Goal: Communication & Community: Answer question/provide support

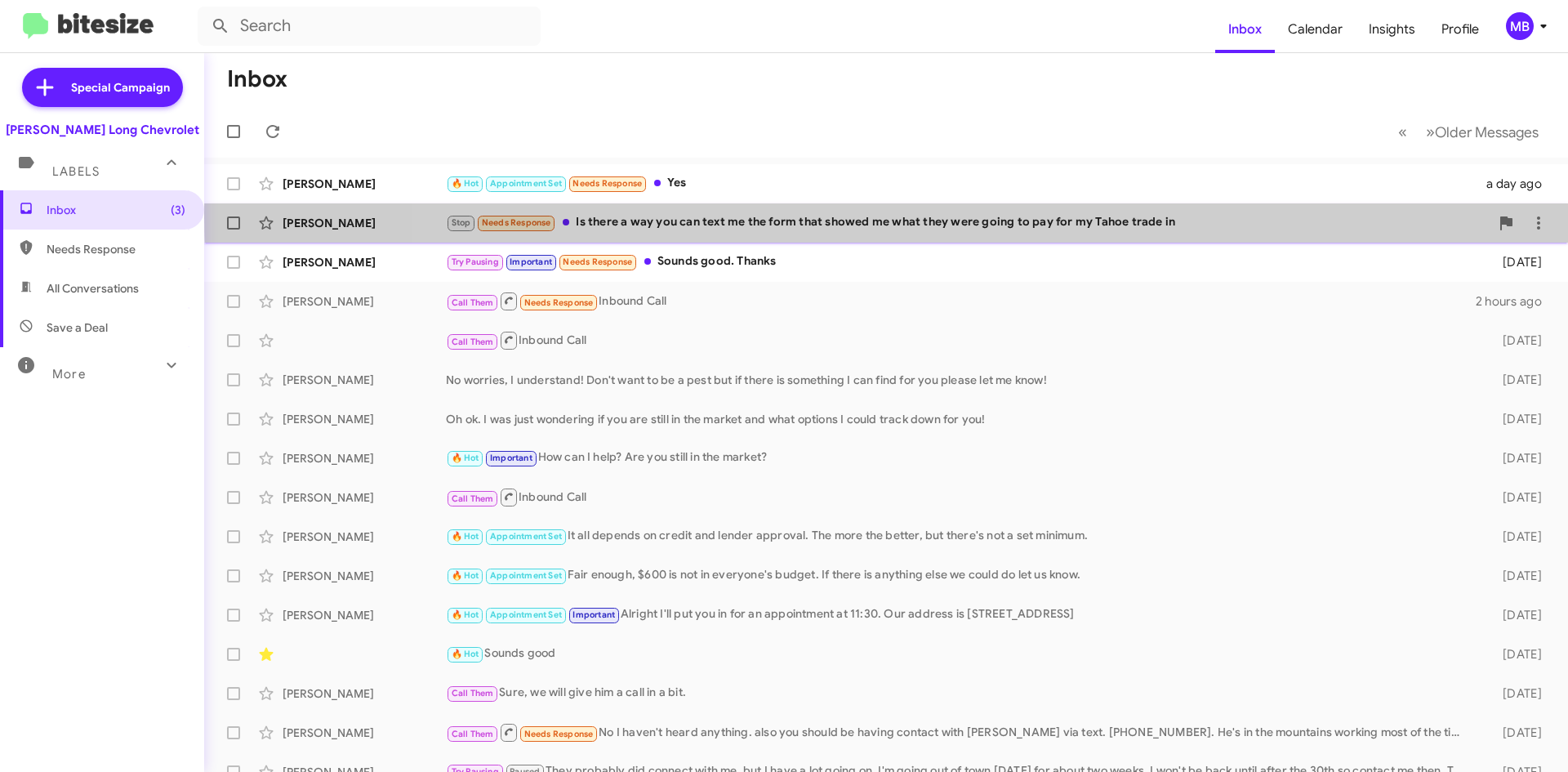
click at [1050, 216] on div "Stop Needs Response Is there a way you can text me the form that showed me what…" at bounding box center [967, 223] width 1043 height 19
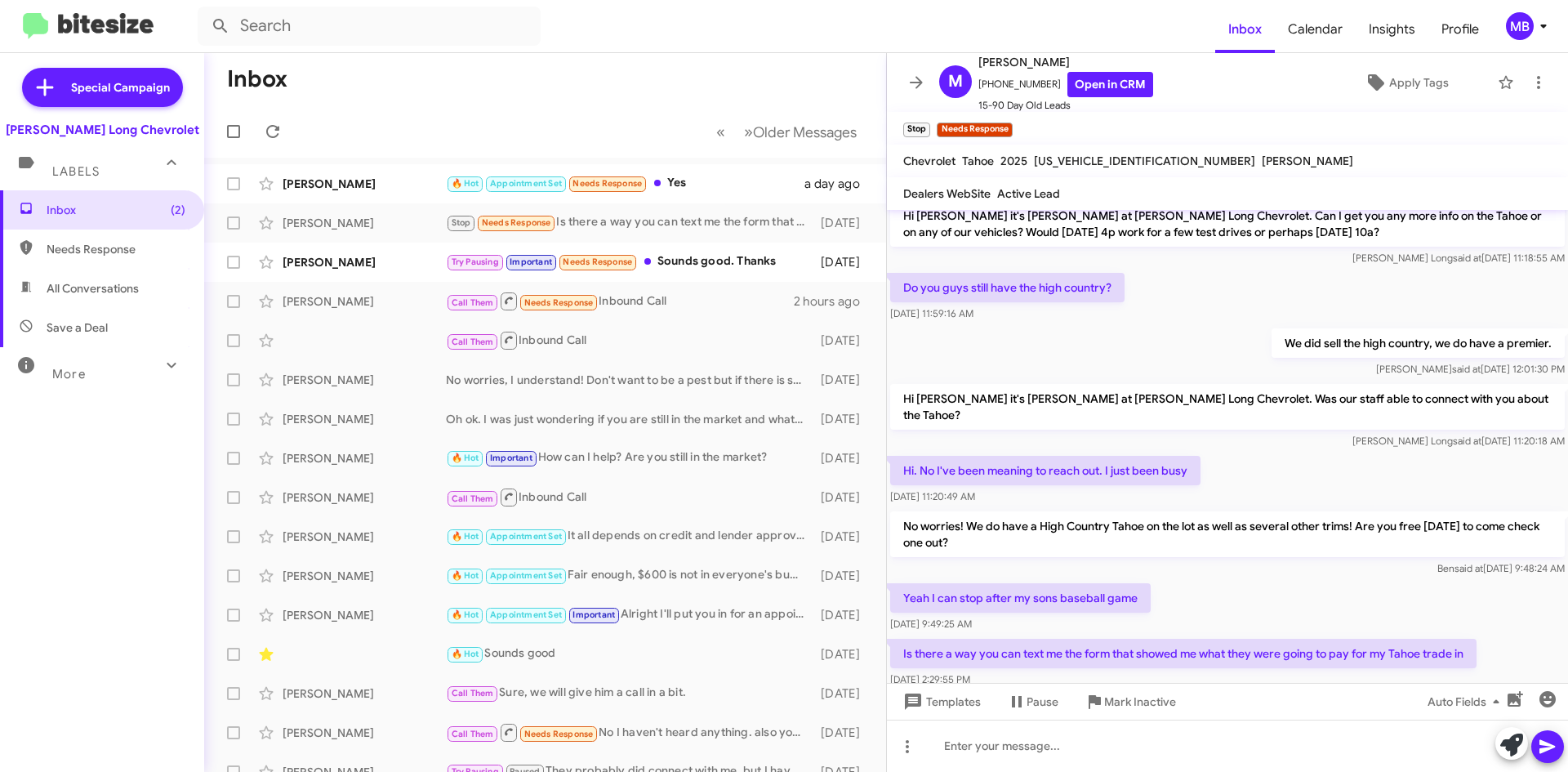
scroll to position [189, 0]
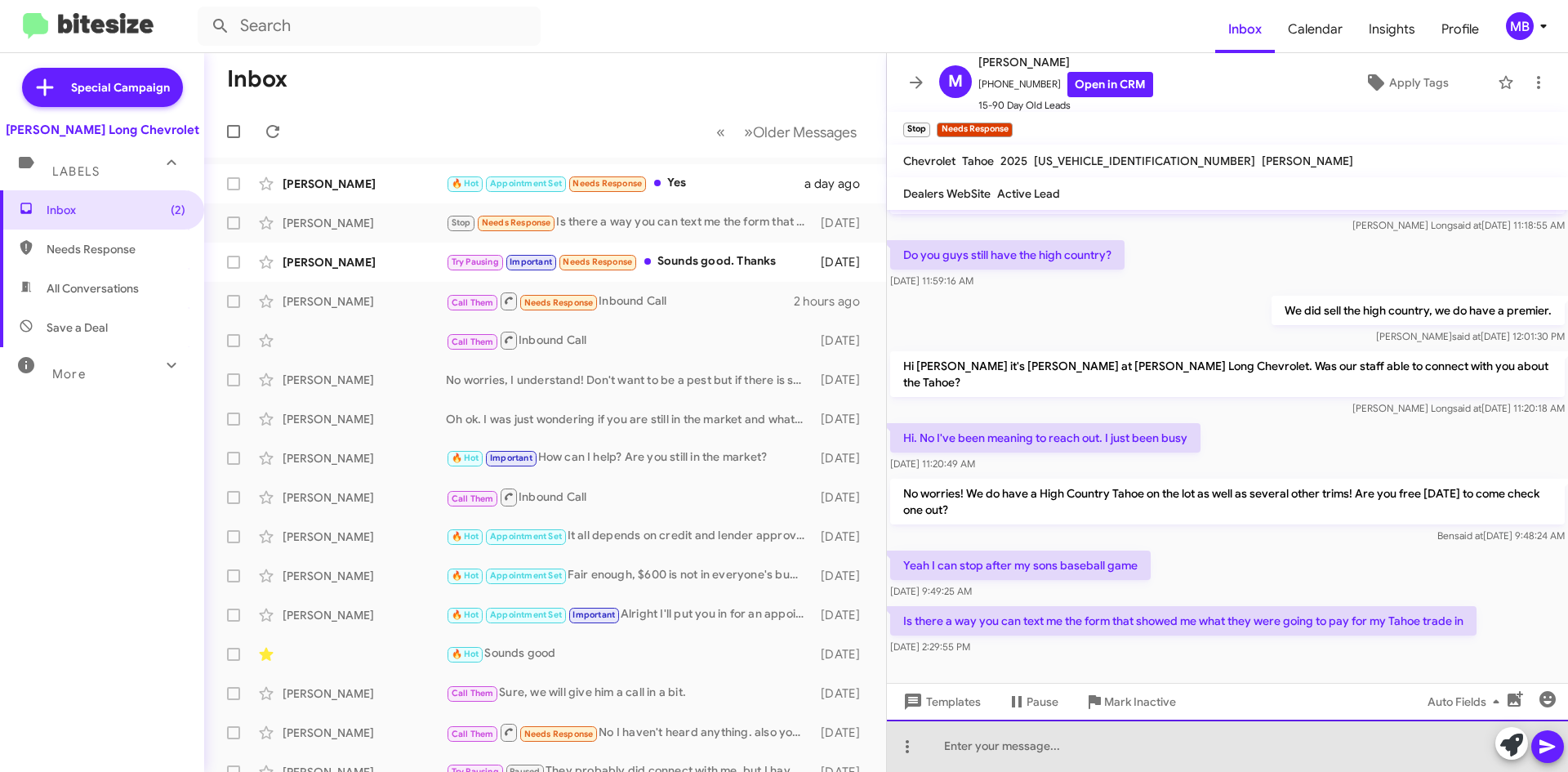
drag, startPoint x: 1050, startPoint y: 743, endPoint x: 1028, endPoint y: 754, distance: 24.6
click at [1034, 753] on div at bounding box center [1228, 746] width 681 height 53
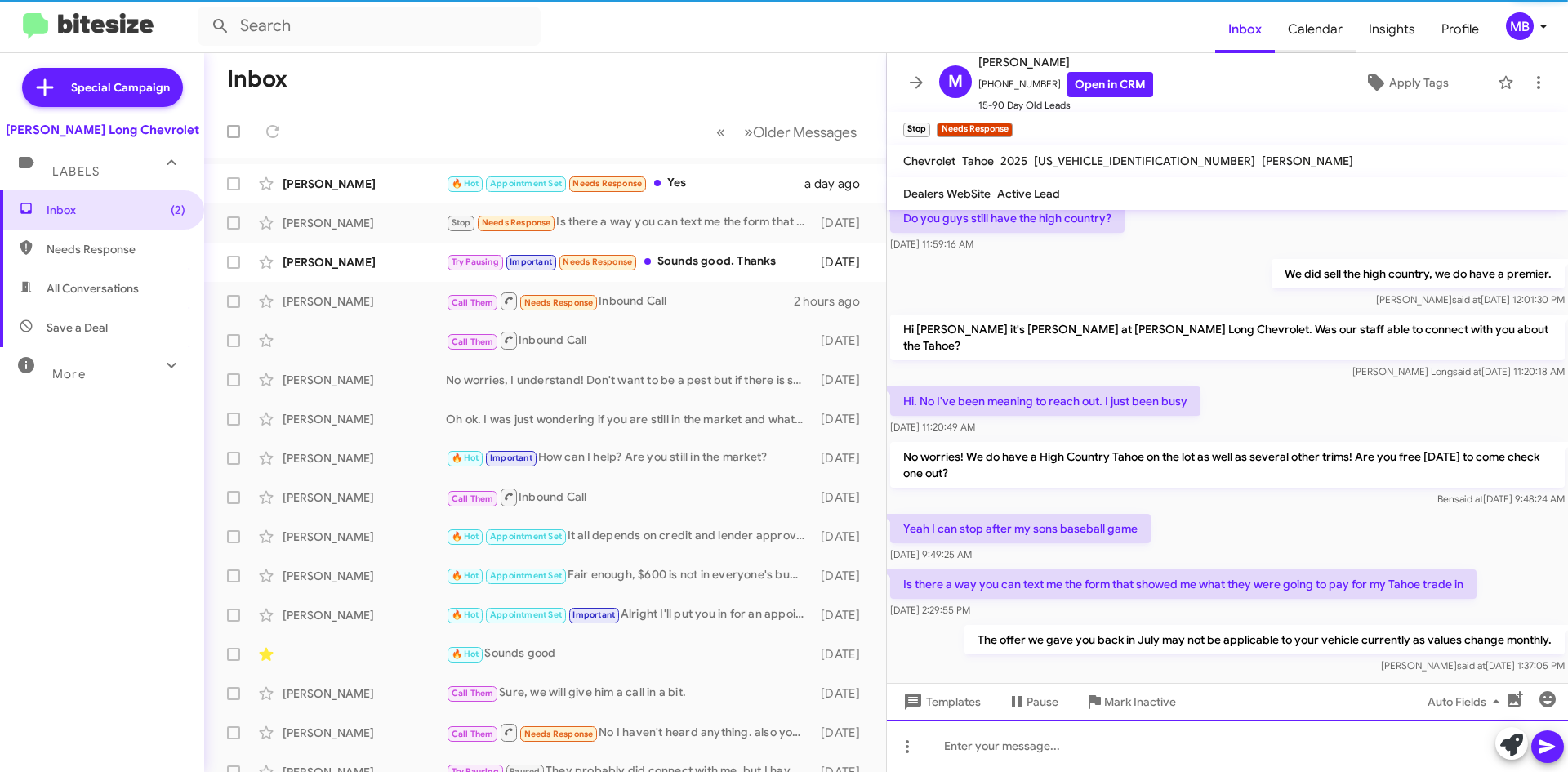
scroll to position [248, 0]
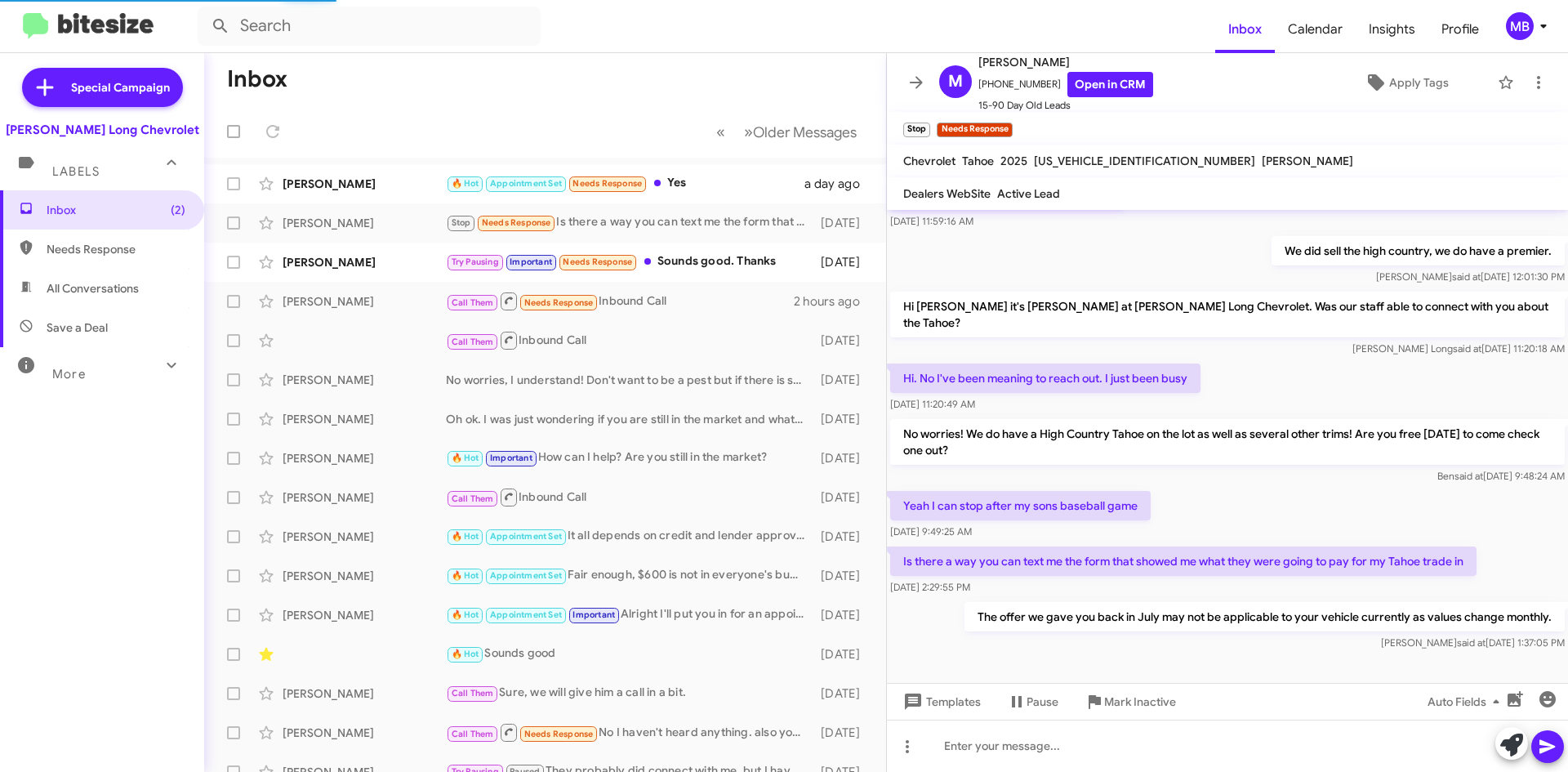
click at [154, 235] on span "Needs Response" at bounding box center [102, 249] width 204 height 39
type input "in:needs-response"
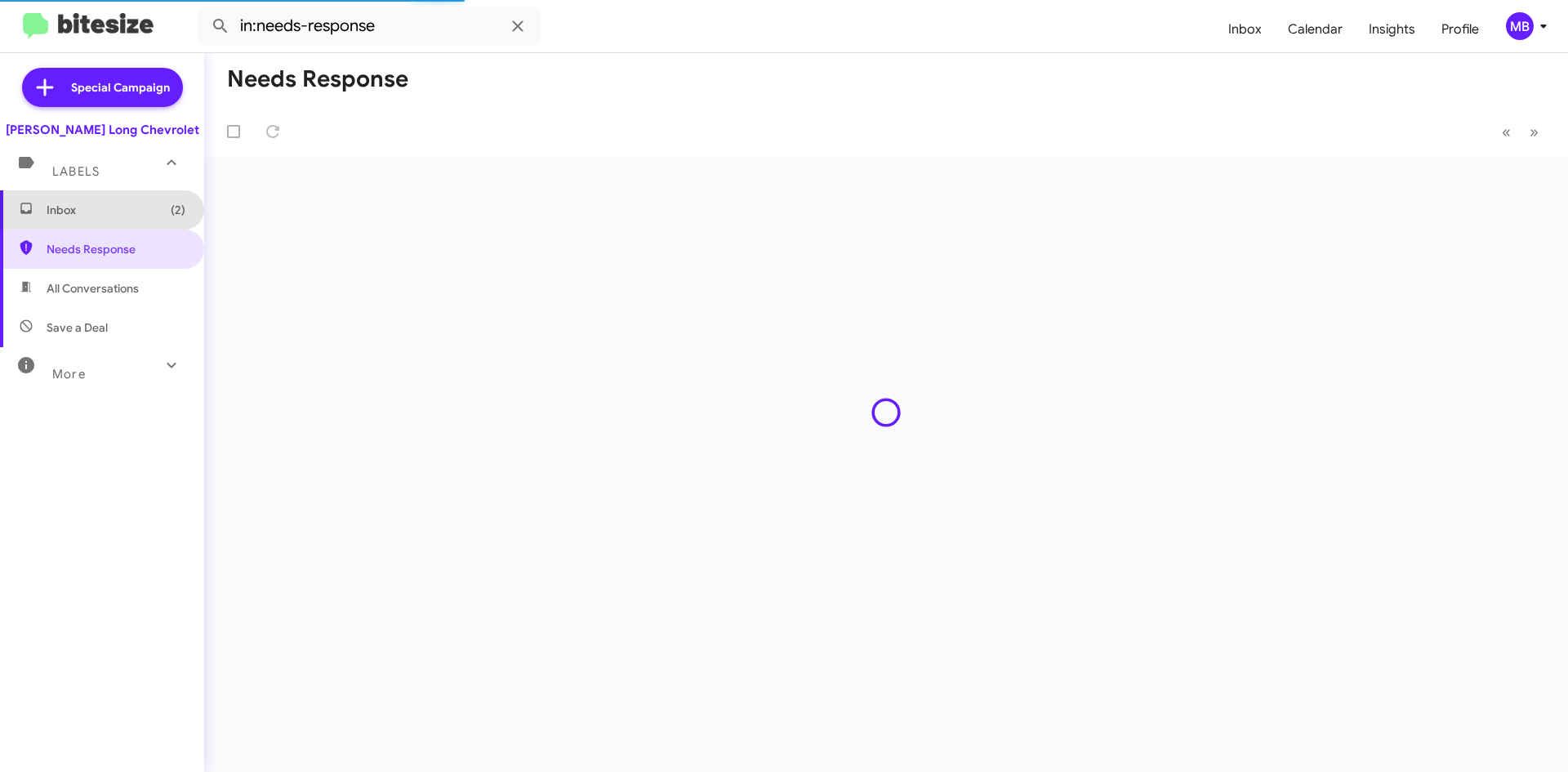
click at [171, 213] on span "(2)" at bounding box center [178, 210] width 15 height 16
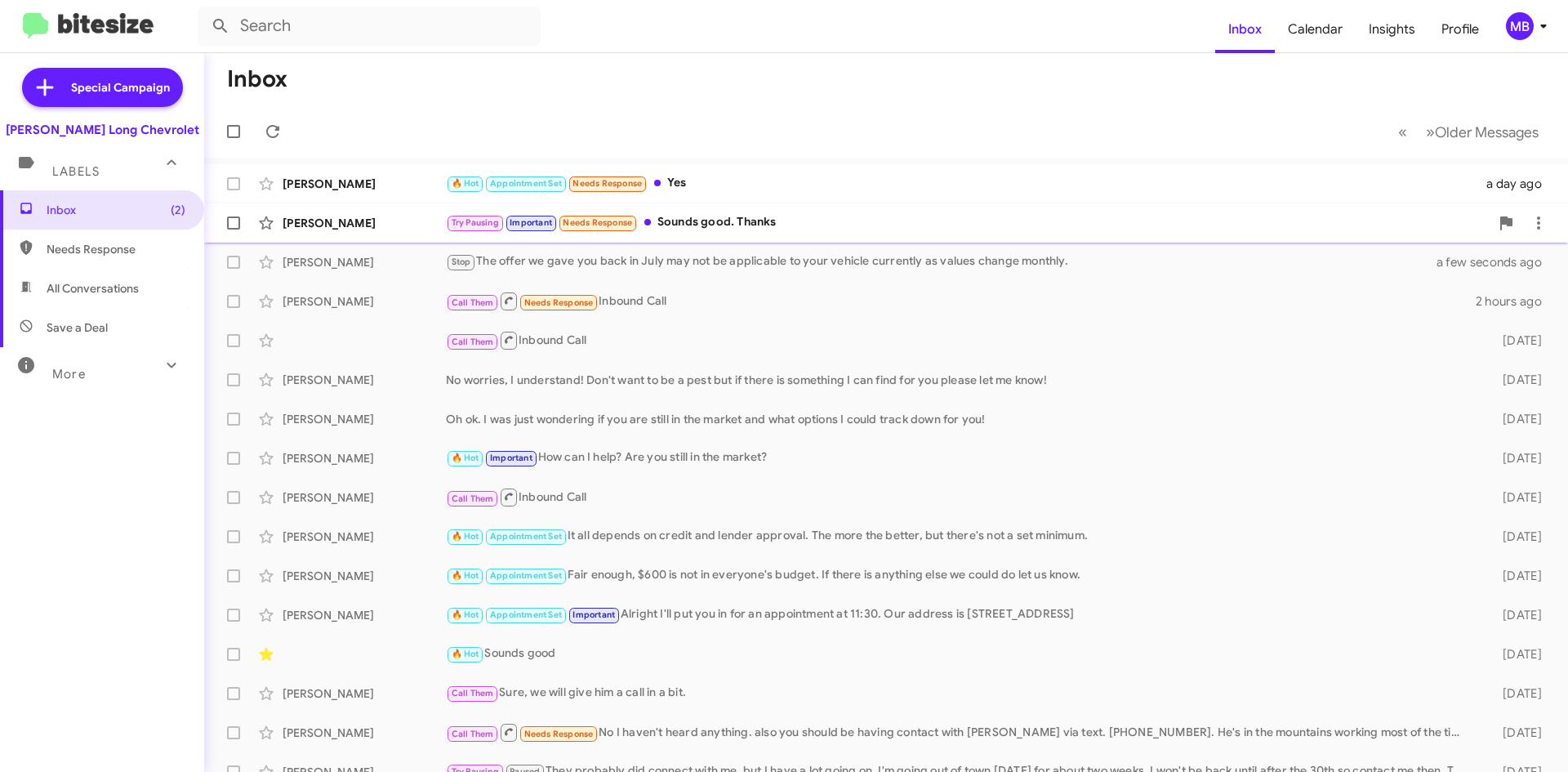
click at [787, 215] on div "Try Pausing Important Needs Response Sounds good. Thanks" at bounding box center [967, 223] width 1043 height 19
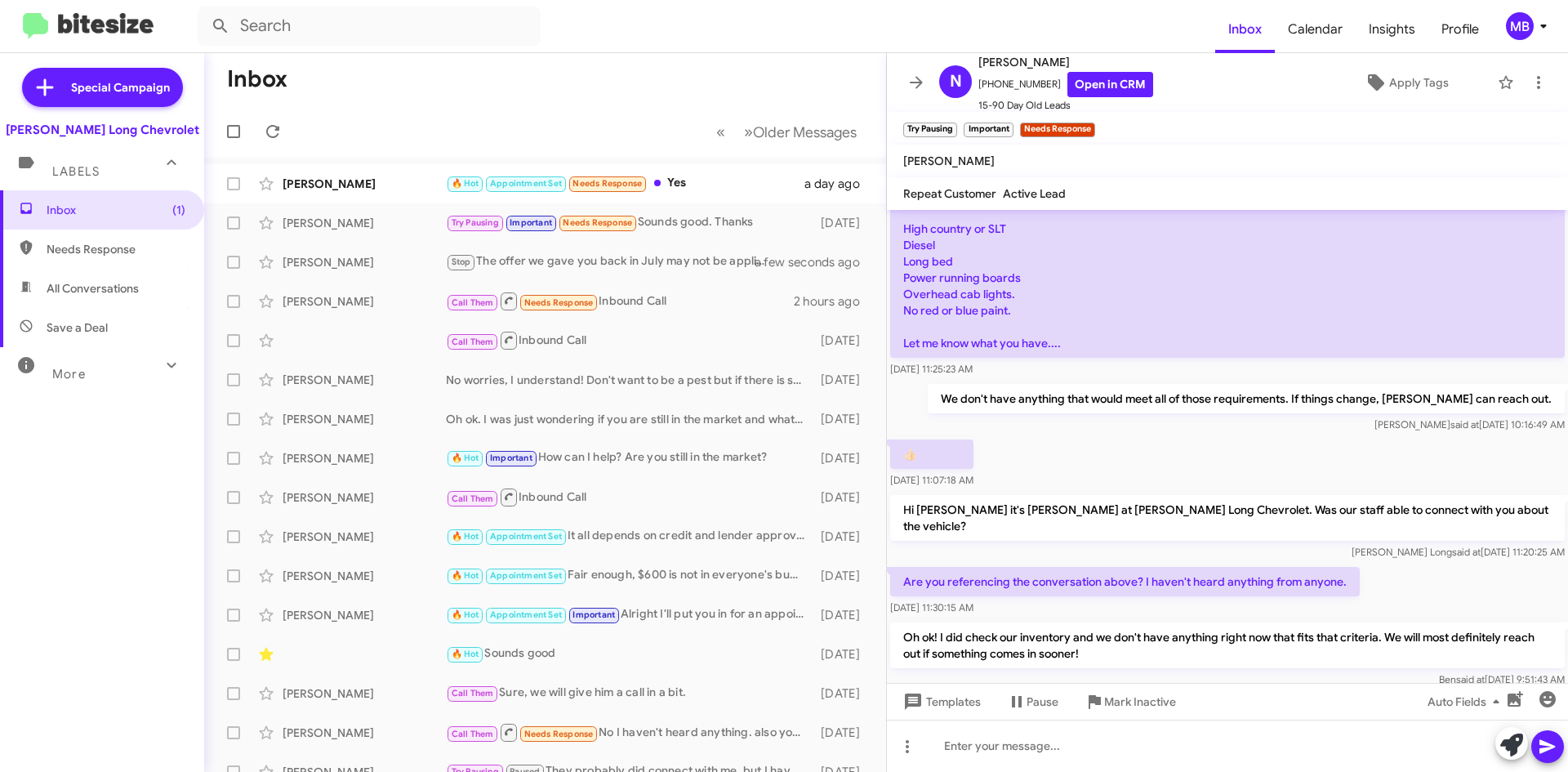
scroll to position [553, 0]
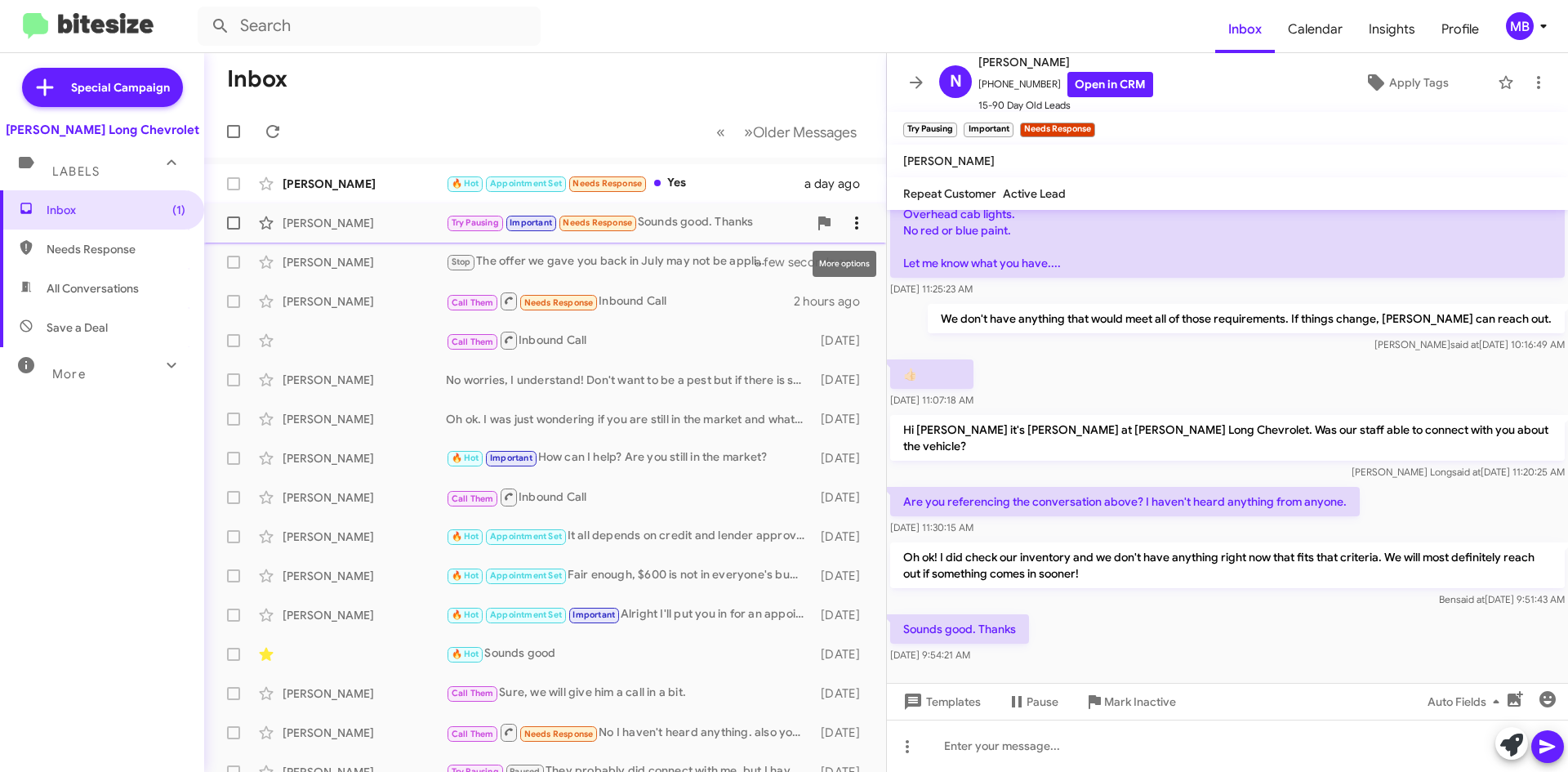
click at [853, 223] on icon at bounding box center [857, 223] width 20 height 20
click at [830, 298] on span "[PERSON_NAME] as responded" at bounding box center [764, 304] width 167 height 39
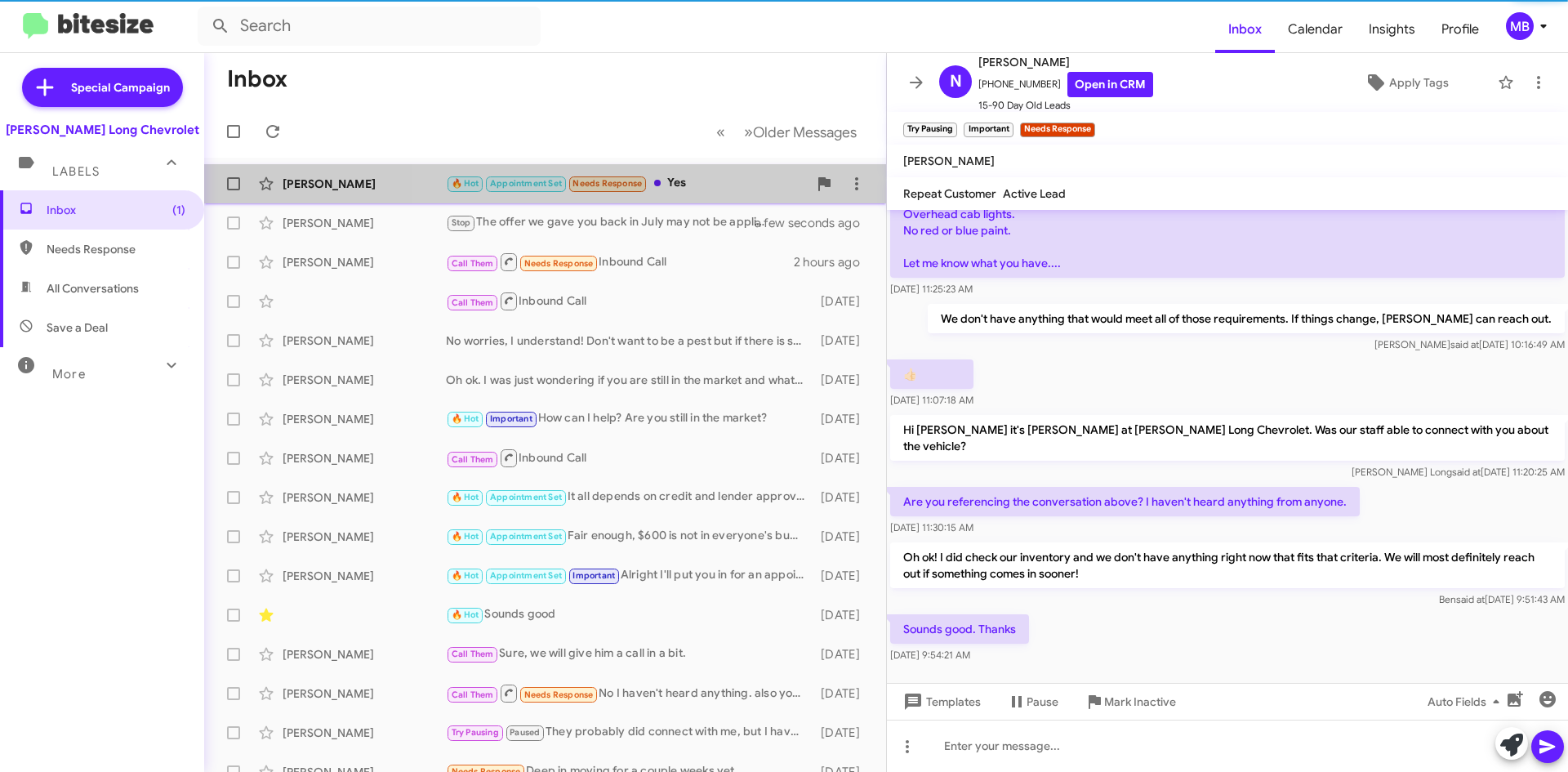
click at [722, 192] on div "🔥 Hot Appointment Set Needs Response Yes" at bounding box center [626, 183] width 361 height 19
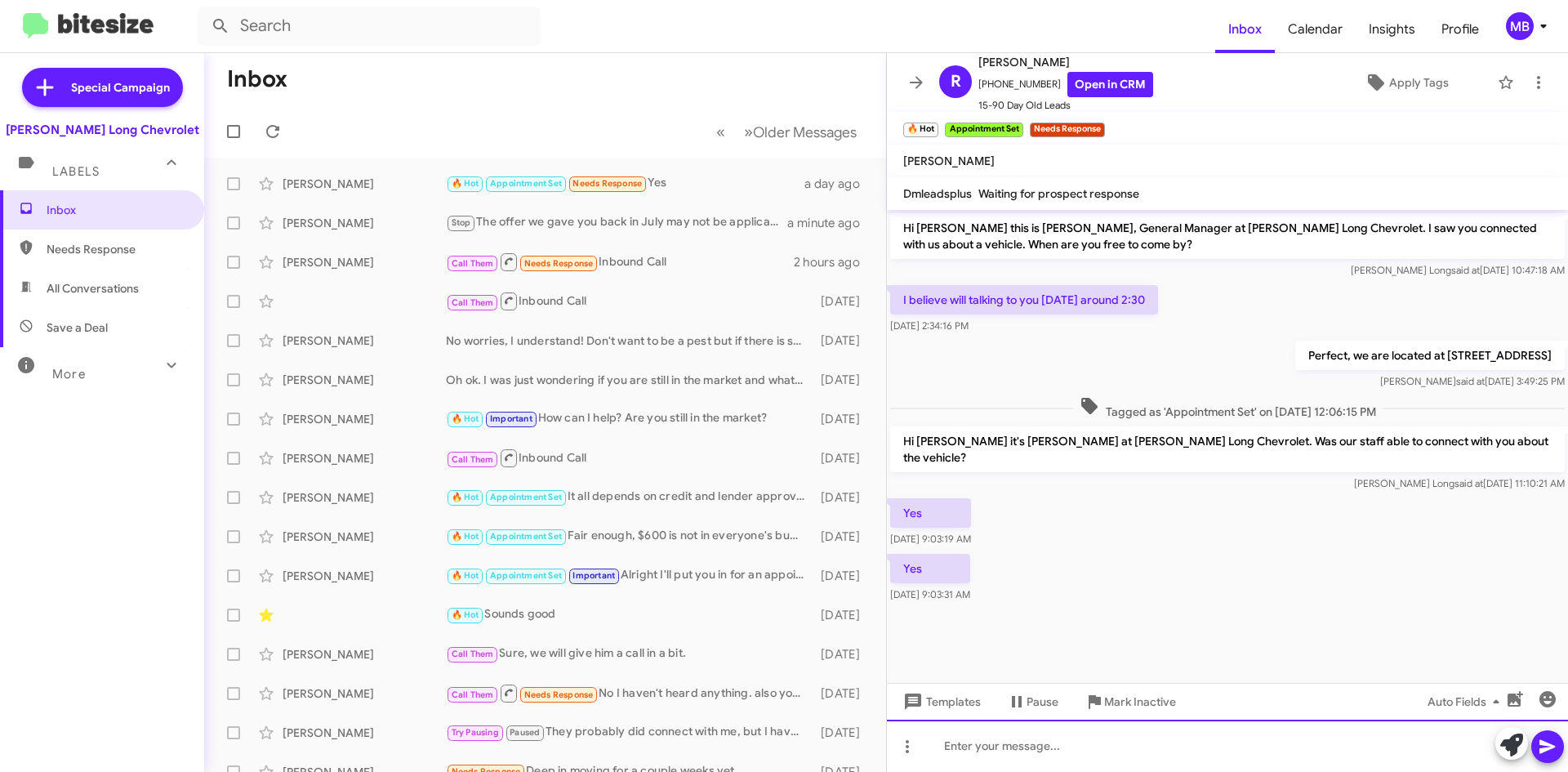
click at [949, 741] on div at bounding box center [1228, 746] width 681 height 53
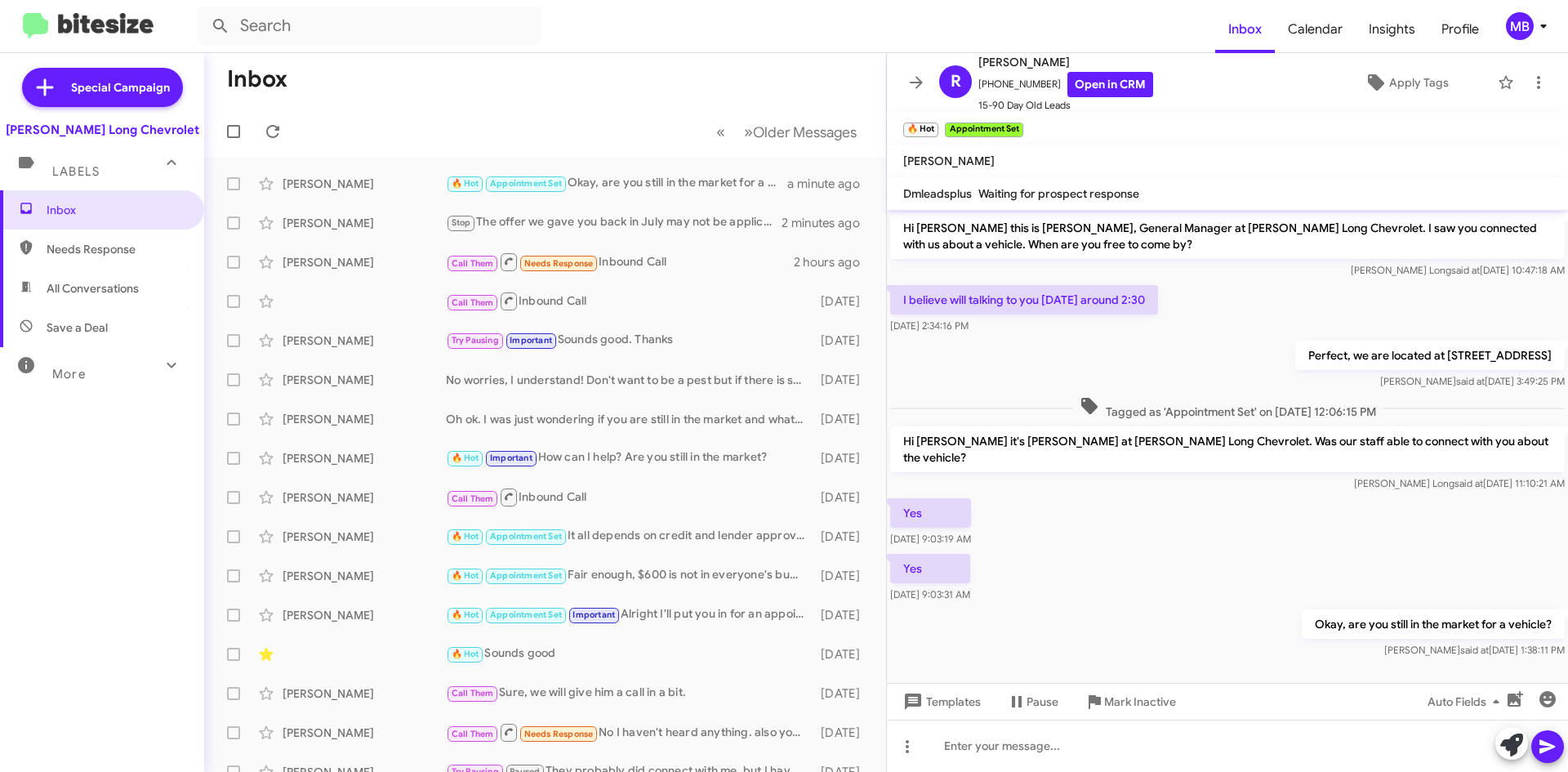
click at [103, 252] on span "Needs Response" at bounding box center [115, 249] width 139 height 16
type input "in:needs-response"
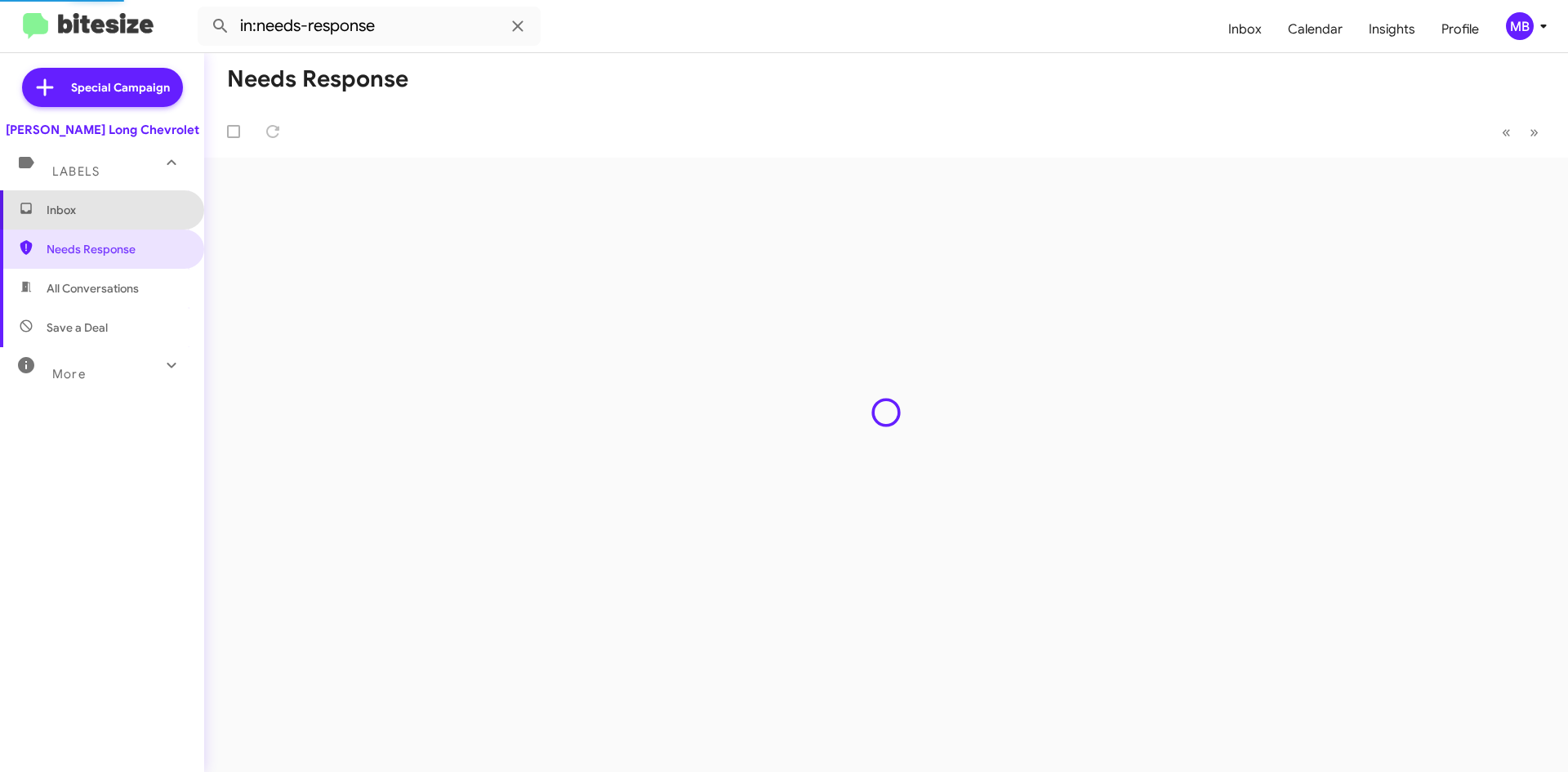
click at [110, 209] on span "Inbox" at bounding box center [115, 210] width 139 height 16
